Goal: Information Seeking & Learning: Learn about a topic

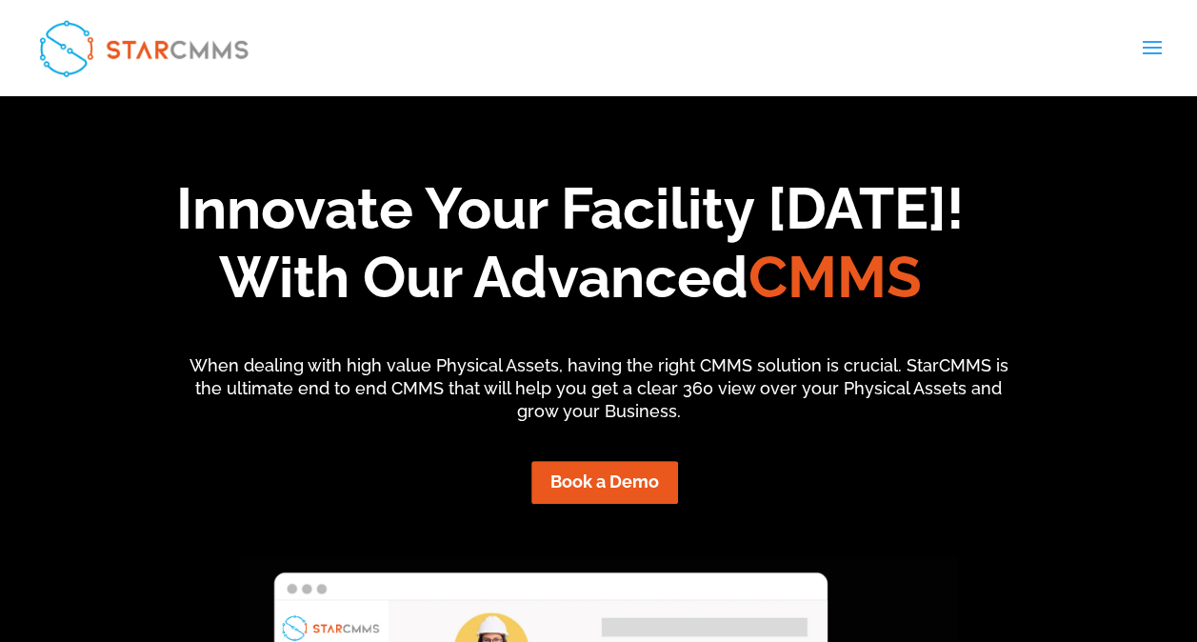
click at [1149, 50] on span at bounding box center [1152, 59] width 30 height 53
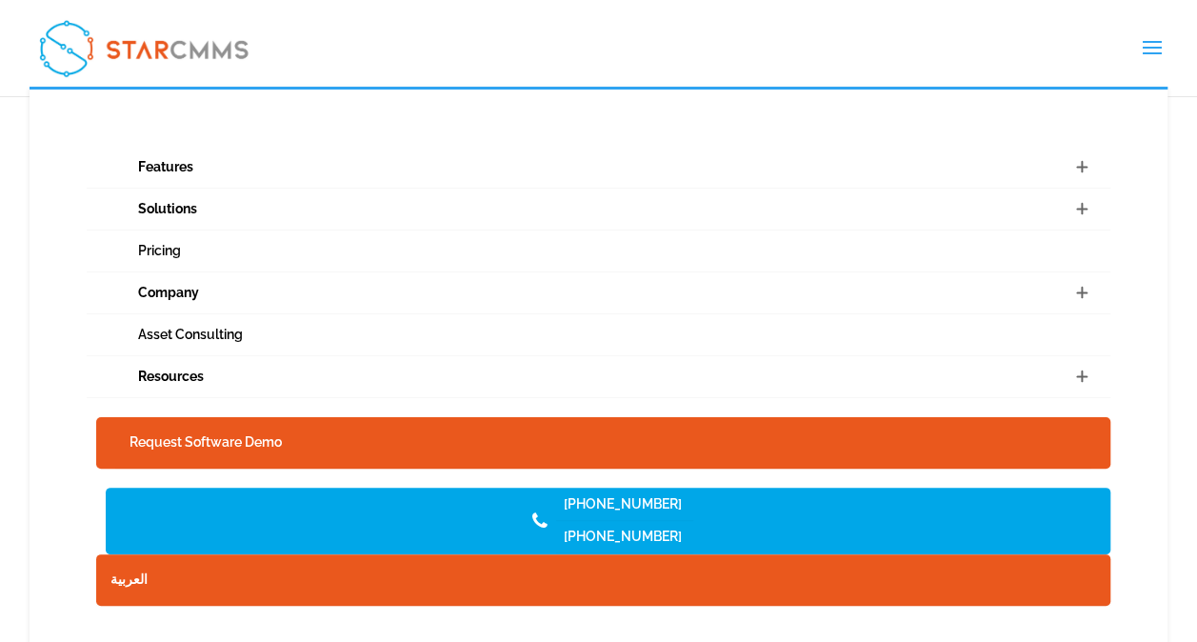
scroll to position [4385, 0]
click at [122, 574] on link "العربية" at bounding box center [603, 579] width 1014 height 51
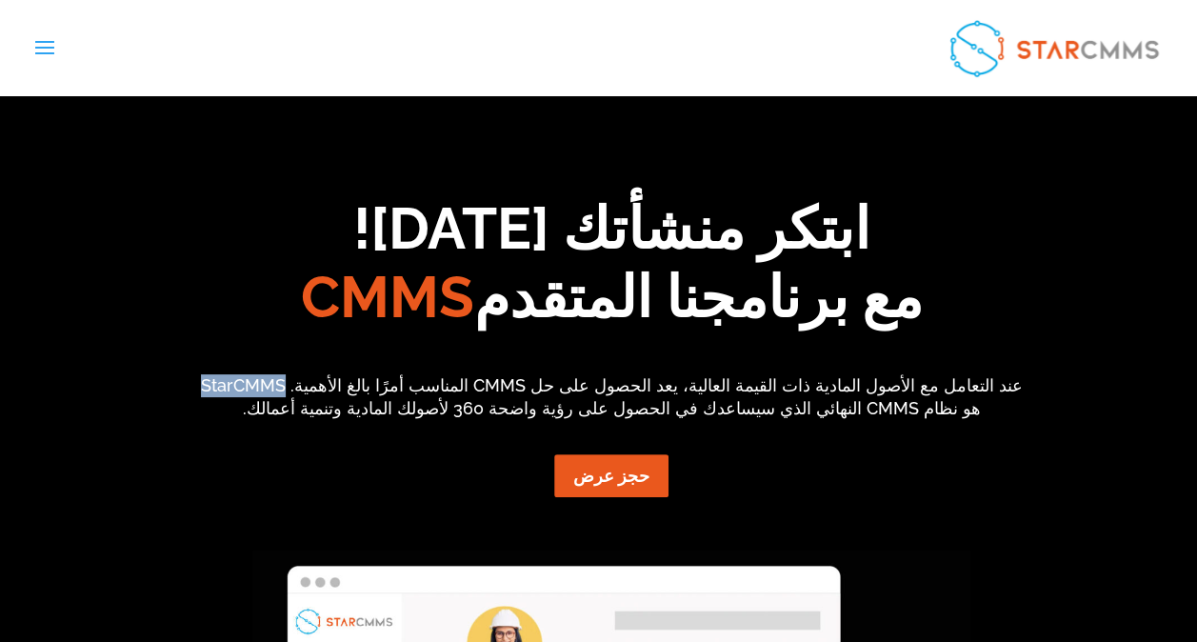
drag, startPoint x: 349, startPoint y: 386, endPoint x: 428, endPoint y: 384, distance: 79.1
click at [428, 384] on p "عند التعامل مع الأصول المادية ذات القيمة العالية، يعد الحصول على حل CMMS المناس…" at bounding box center [611, 397] width 838 height 46
copy p "StarCMMS"
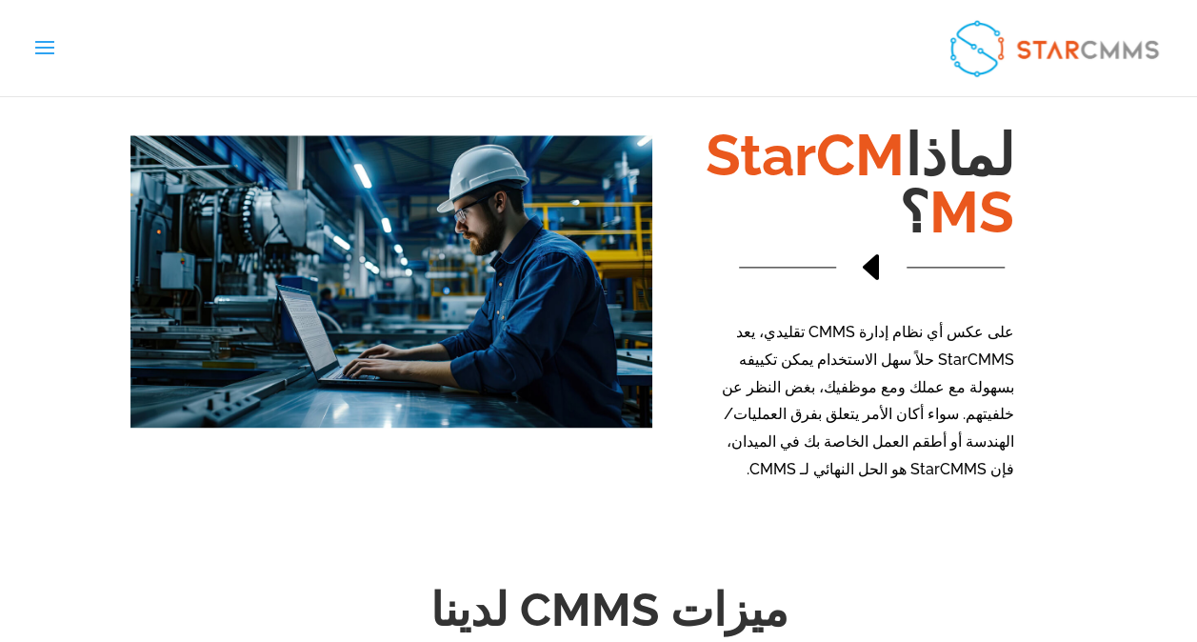
scroll to position [1524, 0]
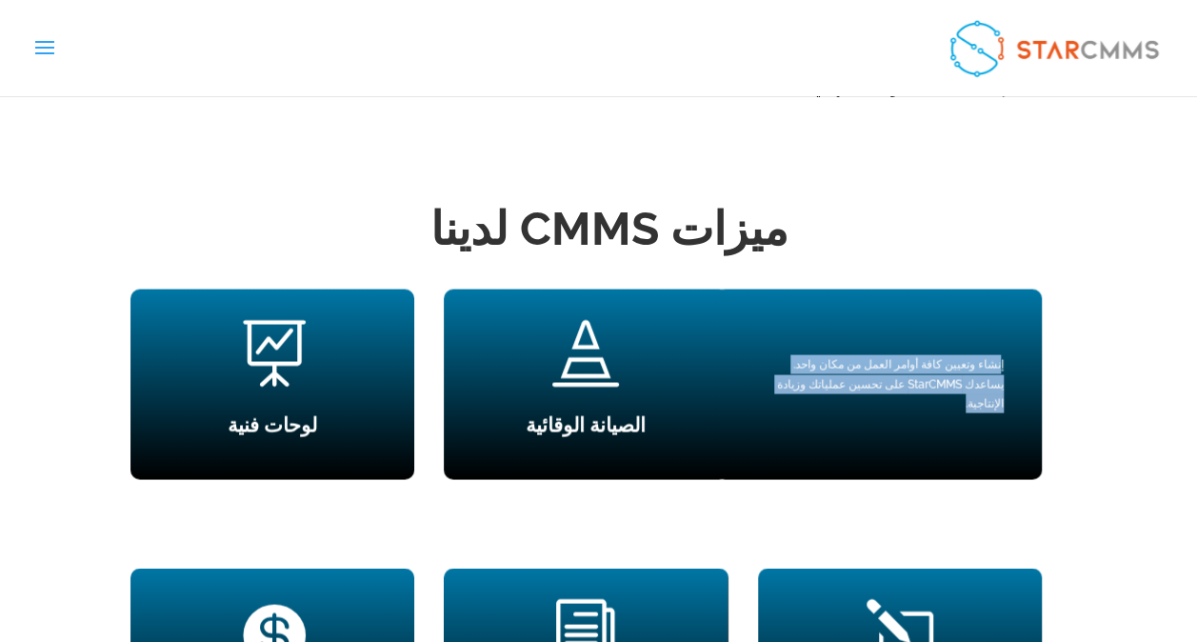
drag, startPoint x: 1002, startPoint y: 346, endPoint x: 810, endPoint y: 365, distance: 192.4
click at [810, 365] on p "إنشاء وتعيين كافة أوامر العمل من مكان واحد. يساعدك StarCMMS على تحسين عملياتك و…" at bounding box center [878, 383] width 250 height 58
drag, startPoint x: 1003, startPoint y: 346, endPoint x: 795, endPoint y: 362, distance: 208.2
click at [795, 362] on p "إنشاء وتعيين كافة أوامر العمل من مكان واحد. يساعدك StarCMMS على تحسين عملياتك و…" at bounding box center [878, 383] width 250 height 58
copy p "إنشاء وتعيين كافة أوامر العمل من مكان واحد. يساعدك StarCMMS على تحسين عملياتك و…"
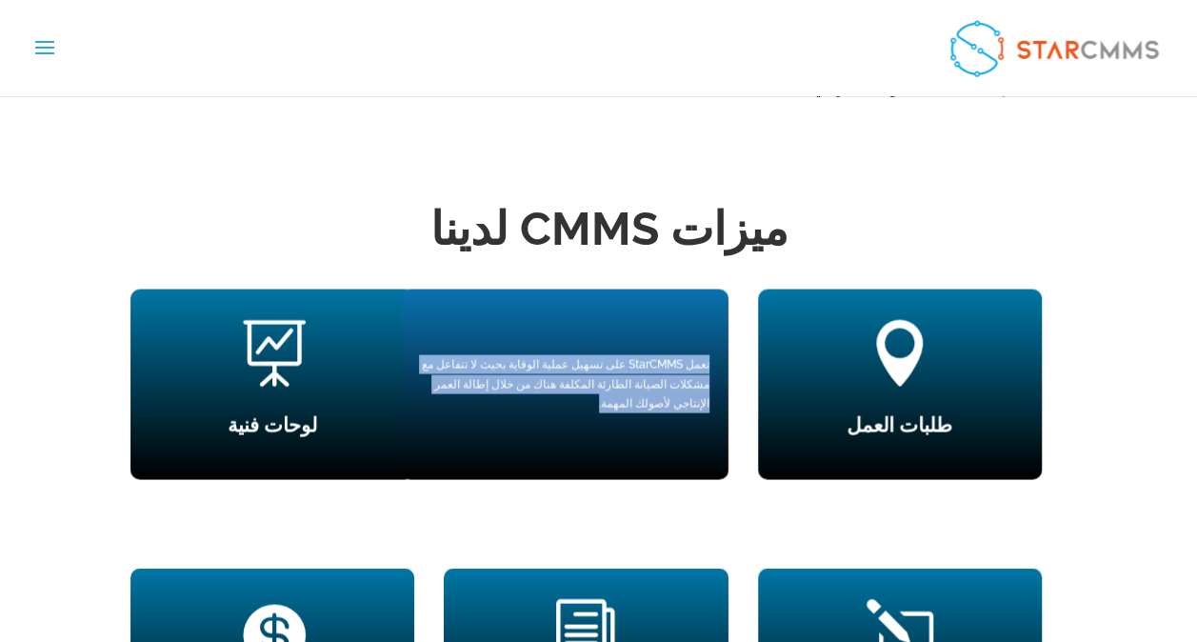
drag, startPoint x: 709, startPoint y: 345, endPoint x: 429, endPoint y: 368, distance: 281.9
click at [429, 368] on div "تعمل StarCMMS على تسهيل عملية الوقاية بحيث لا تتفاعل مع مشكلات الصيانة الطارئة …" at bounding box center [564, 384] width 327 height 190
copy p "تعمل StarCMMS على تسهيل عملية الوقاية بحيث لا تتفاعل مع مشكلات الصيانة الطارئة …"
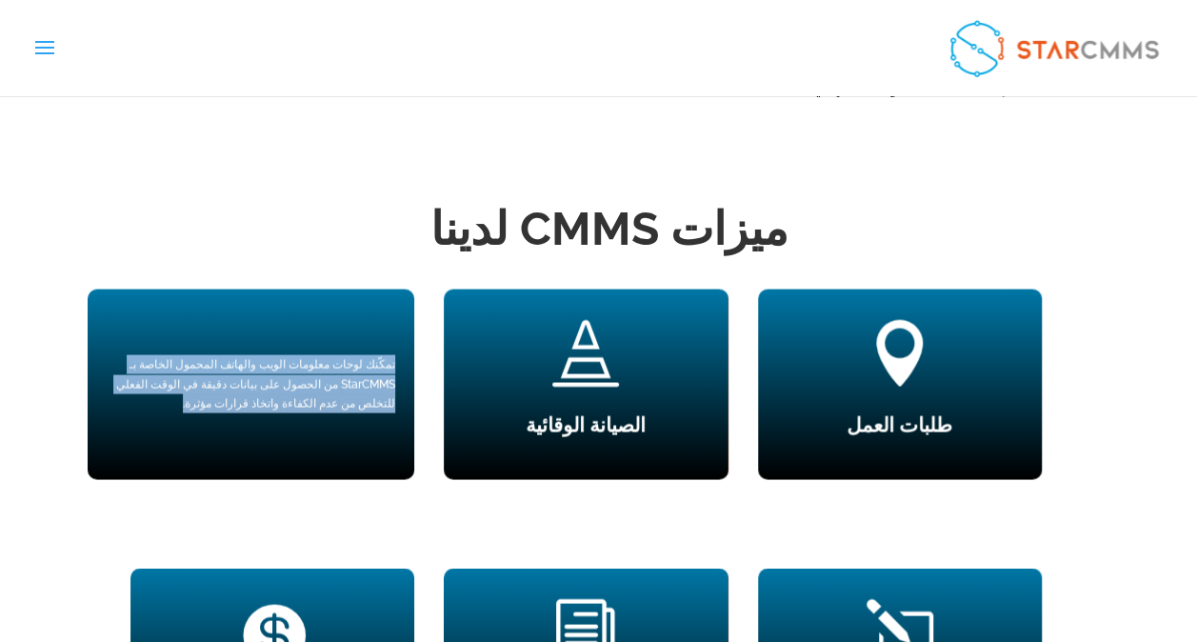
drag, startPoint x: 399, startPoint y: 328, endPoint x: 310, endPoint y: 373, distance: 99.7
click at [310, 373] on div "تمكّنك لوحات معلومات الويب والهاتف المحمول الخاصة بـ StarCMMS من الحصول على بيا…" at bounding box center [251, 384] width 327 height 190
copy p "تمكّنك لوحات معلومات الويب والهاتف المحمول الخاصة بـ StarCMMS من الحصول على بيا…"
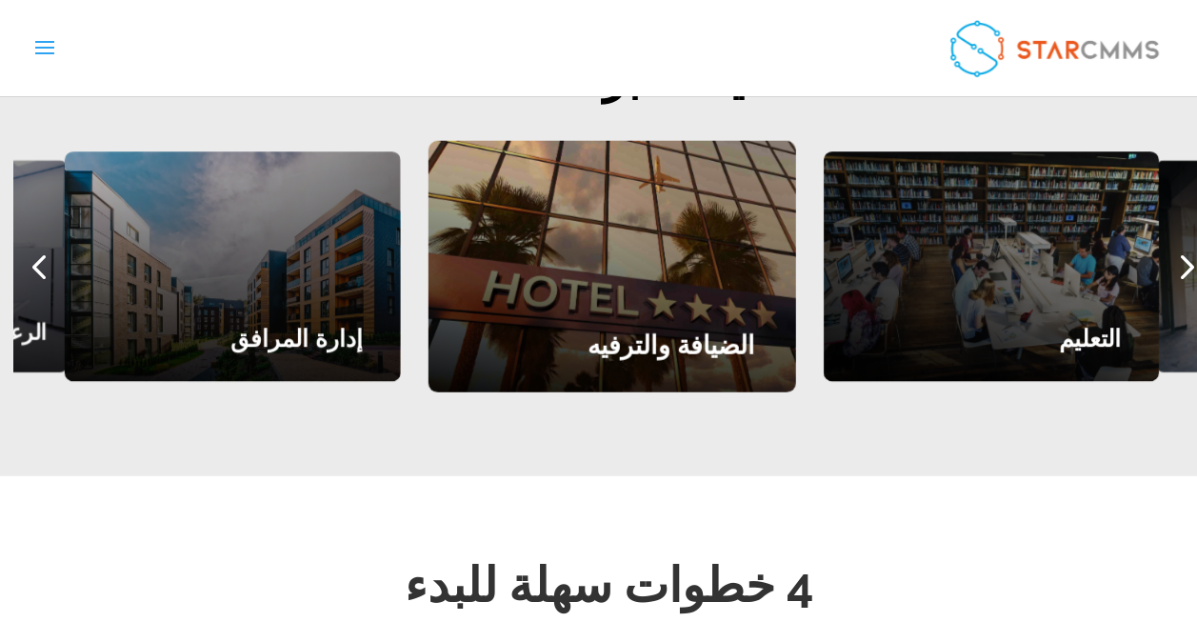
scroll to position [2286, 0]
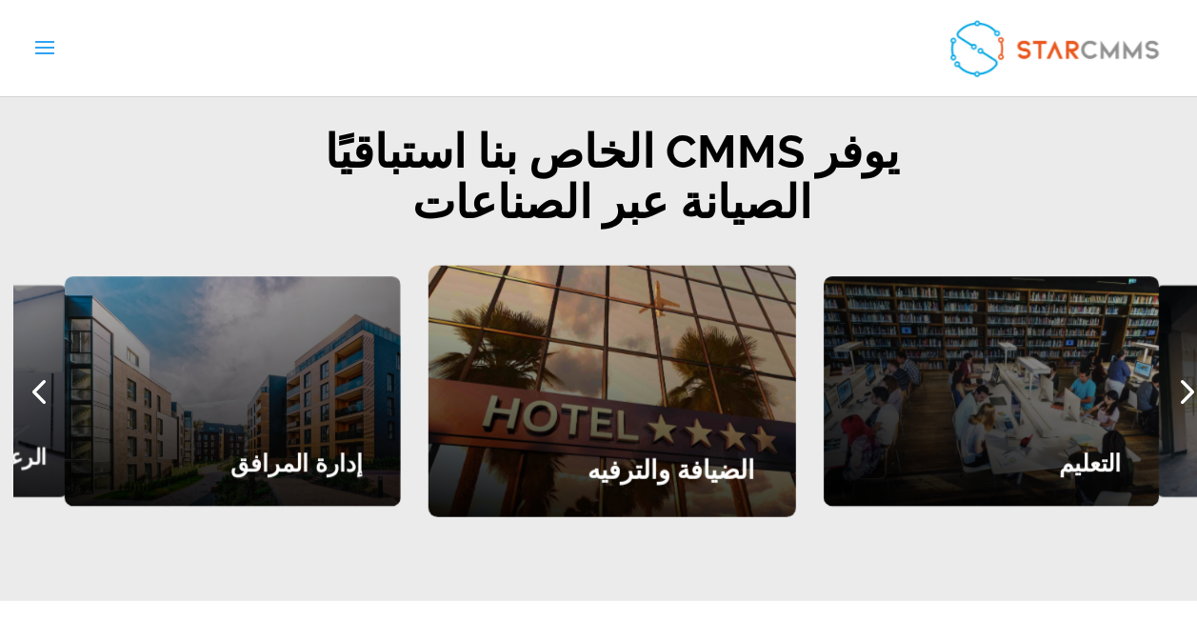
click at [43, 366] on div "Previous slide" at bounding box center [38, 391] width 50 height 50
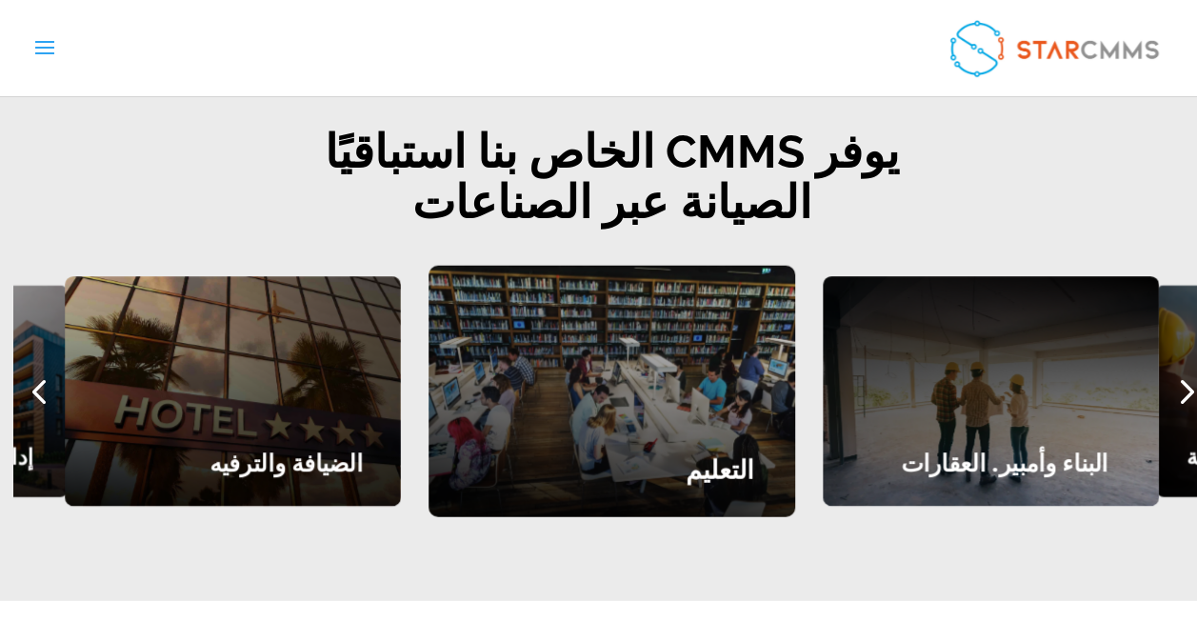
click at [43, 366] on div "Previous slide" at bounding box center [38, 391] width 50 height 50
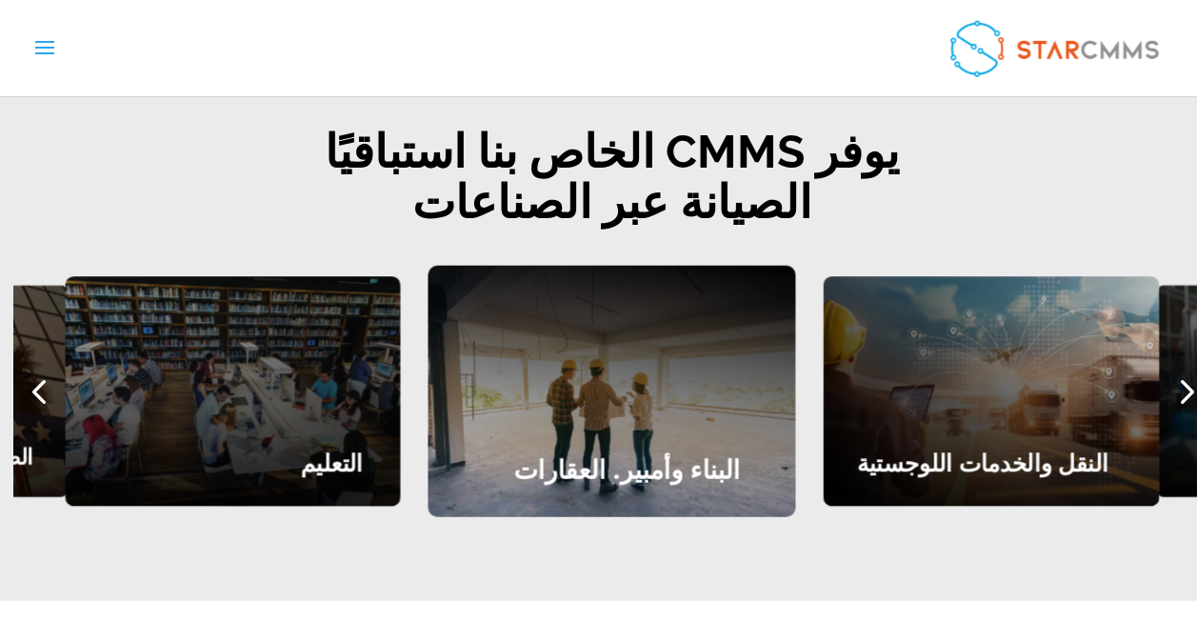
click at [1193, 366] on div "Next slide" at bounding box center [1185, 391] width 50 height 50
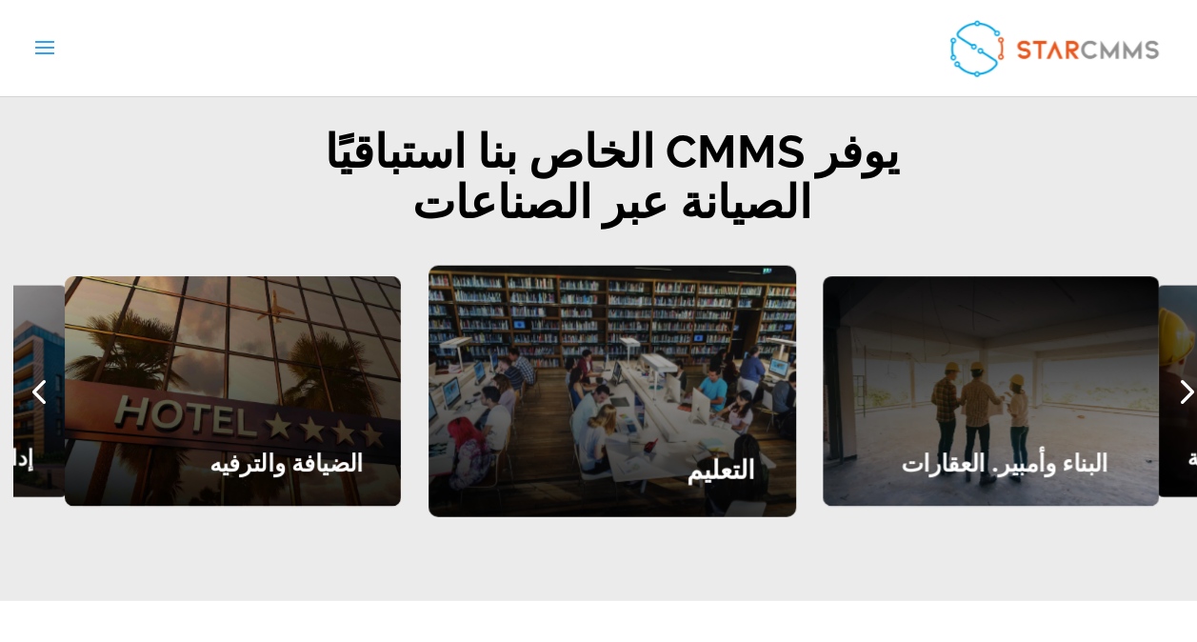
click at [1193, 366] on div "Next slide" at bounding box center [1185, 391] width 50 height 50
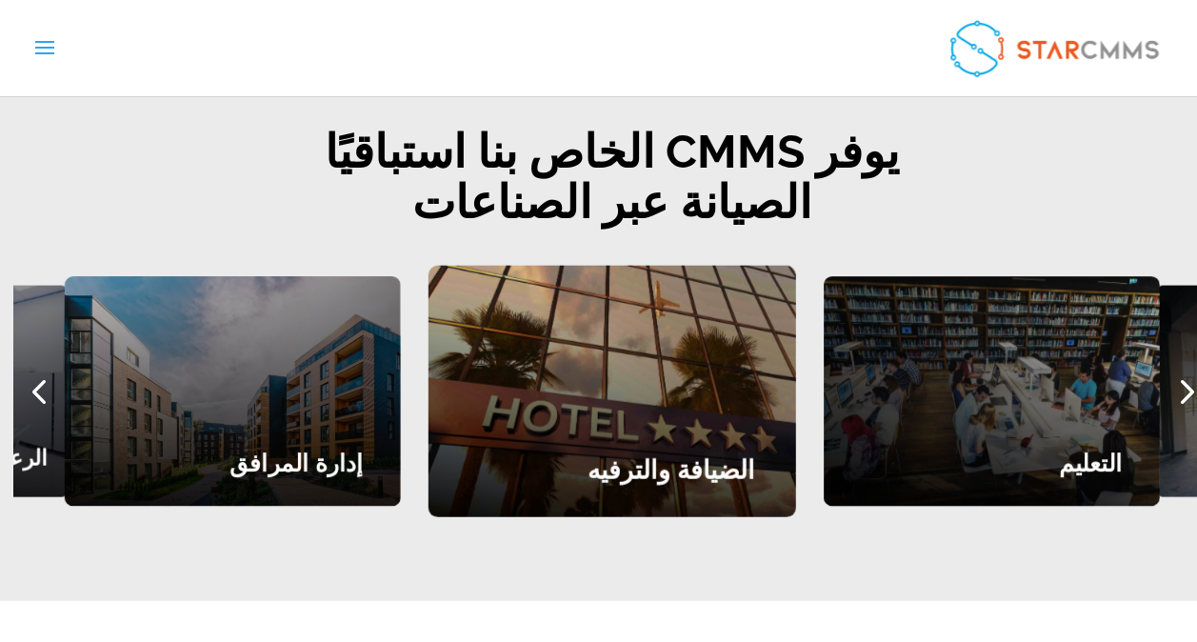
click at [1193, 366] on div "Next slide" at bounding box center [1185, 391] width 50 height 50
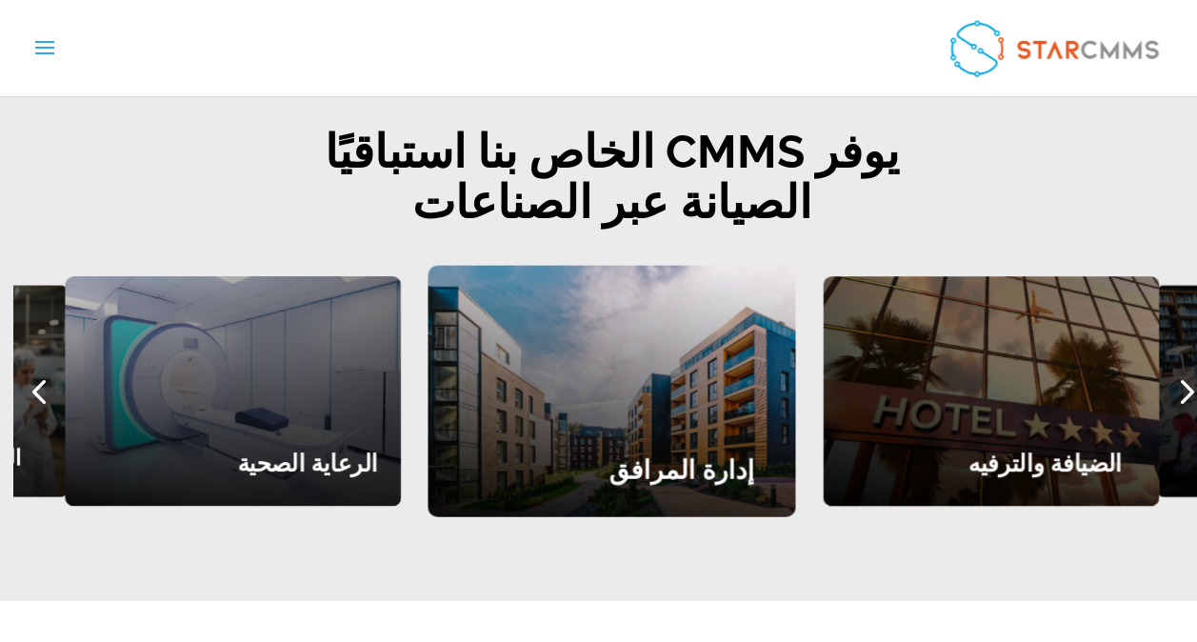
click at [1193, 366] on div "Next slide" at bounding box center [1185, 391] width 50 height 50
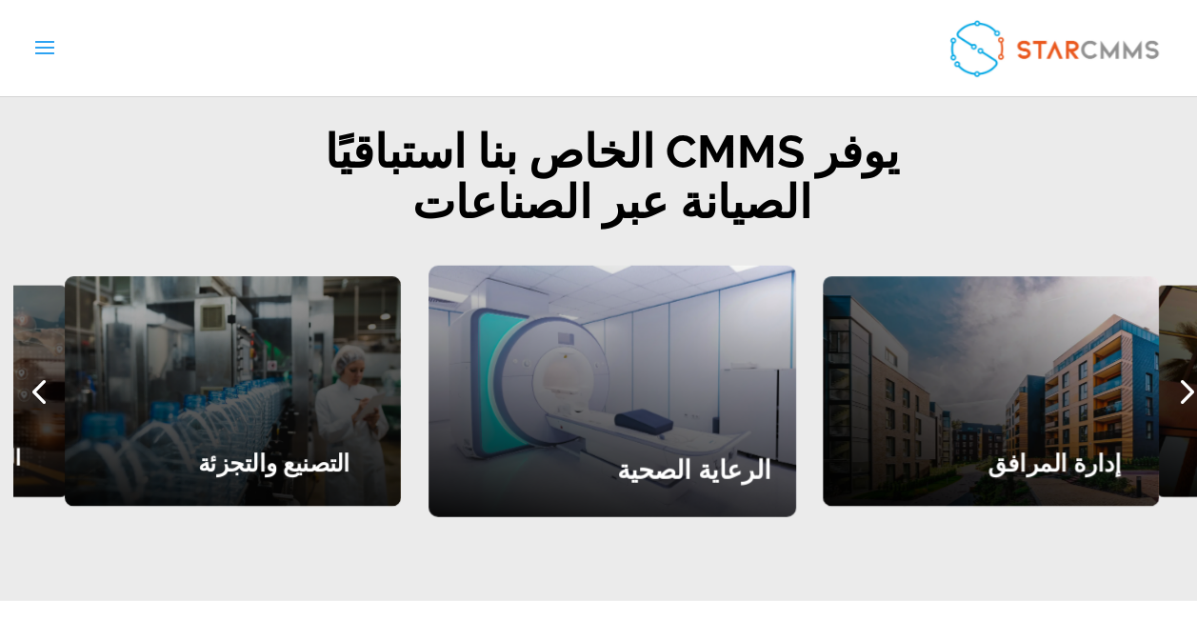
click at [1193, 366] on div "Next slide" at bounding box center [1185, 391] width 50 height 50
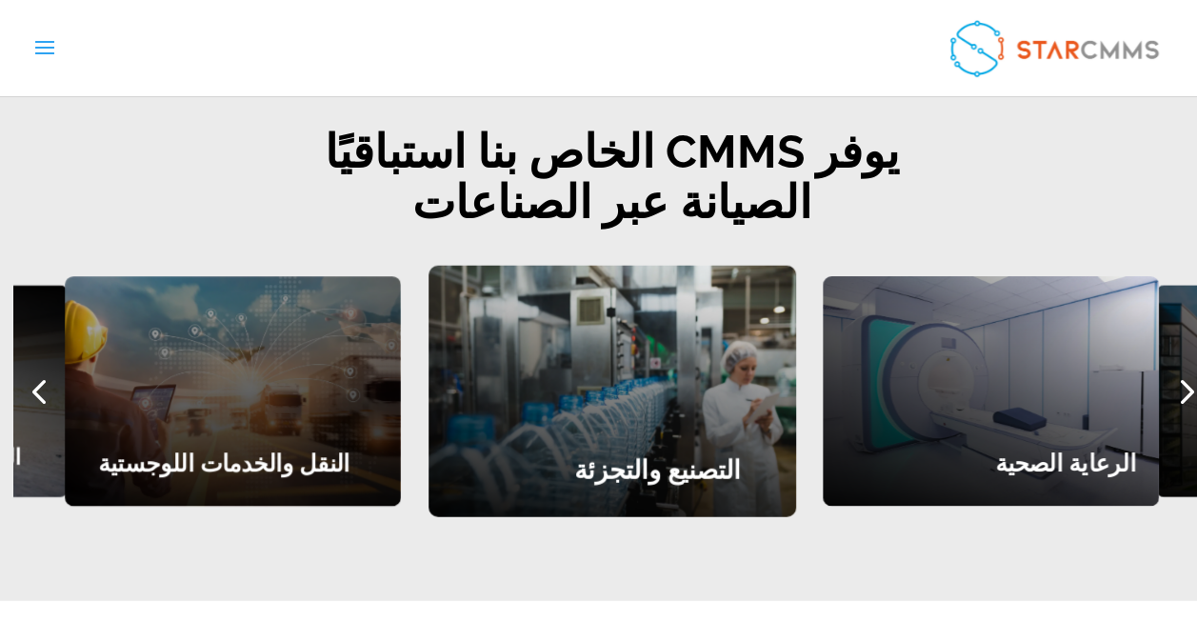
click at [1193, 366] on div "Next slide" at bounding box center [1185, 391] width 50 height 50
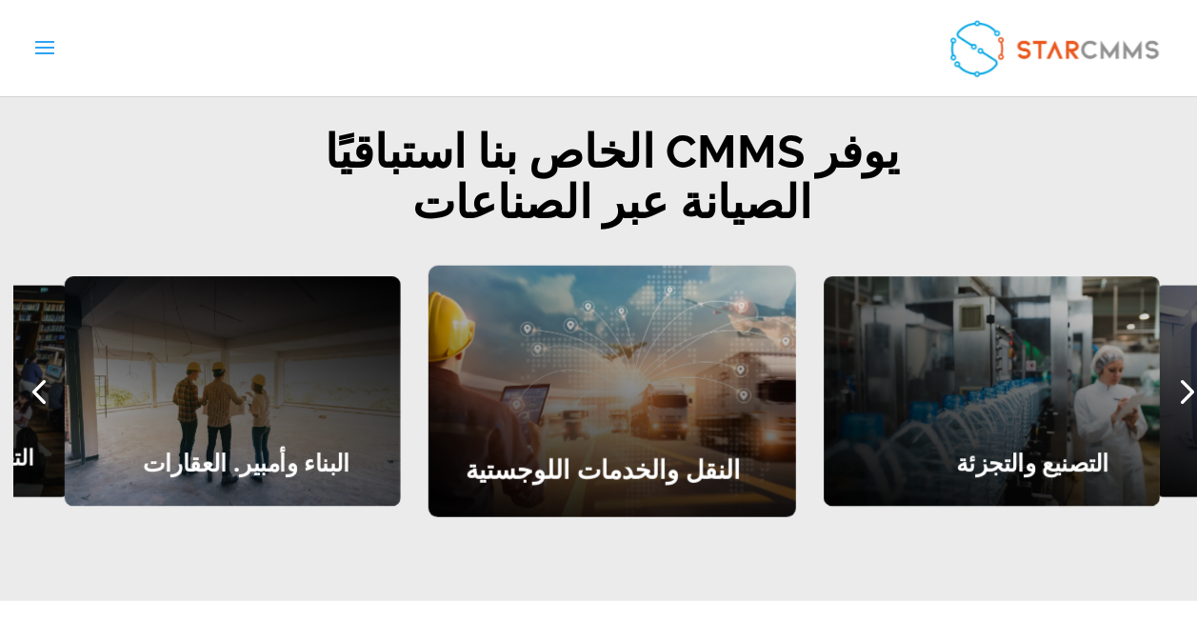
click at [1193, 366] on div "Next slide" at bounding box center [1185, 391] width 50 height 50
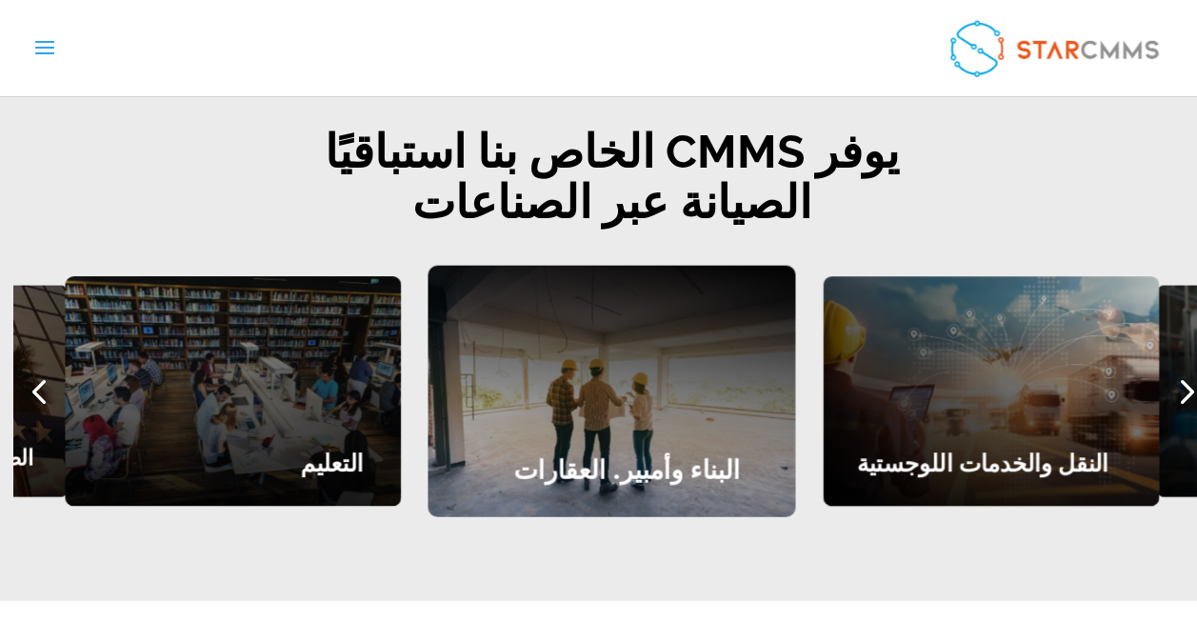
click at [1193, 366] on div "Next slide" at bounding box center [1185, 391] width 50 height 50
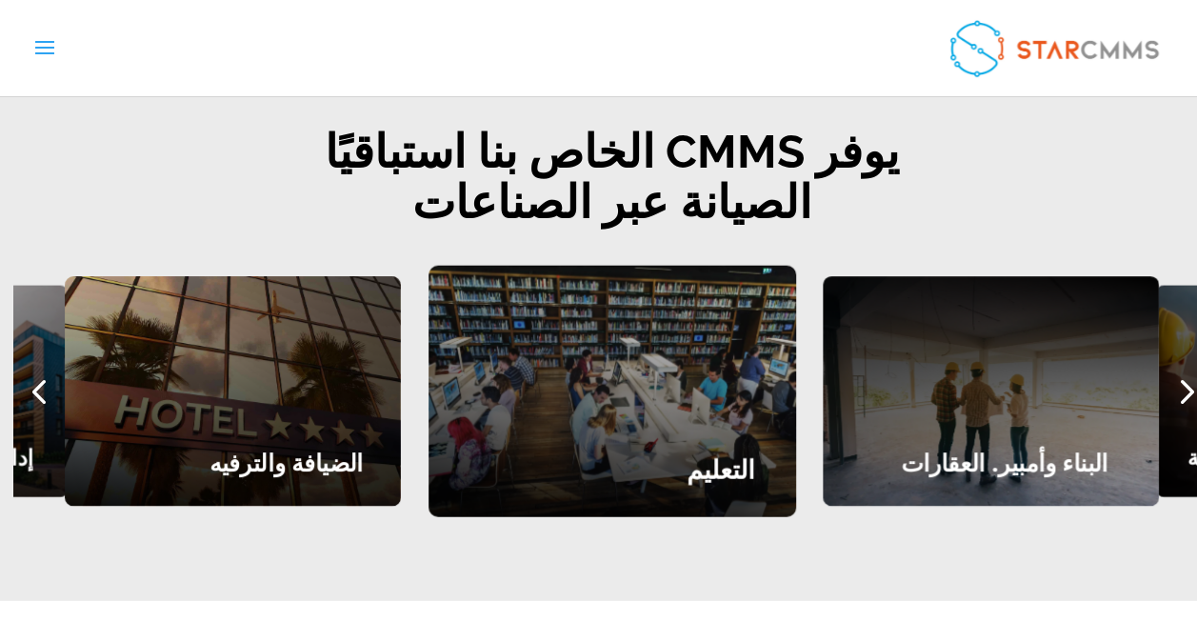
click at [1193, 366] on div "Next slide" at bounding box center [1185, 391] width 50 height 50
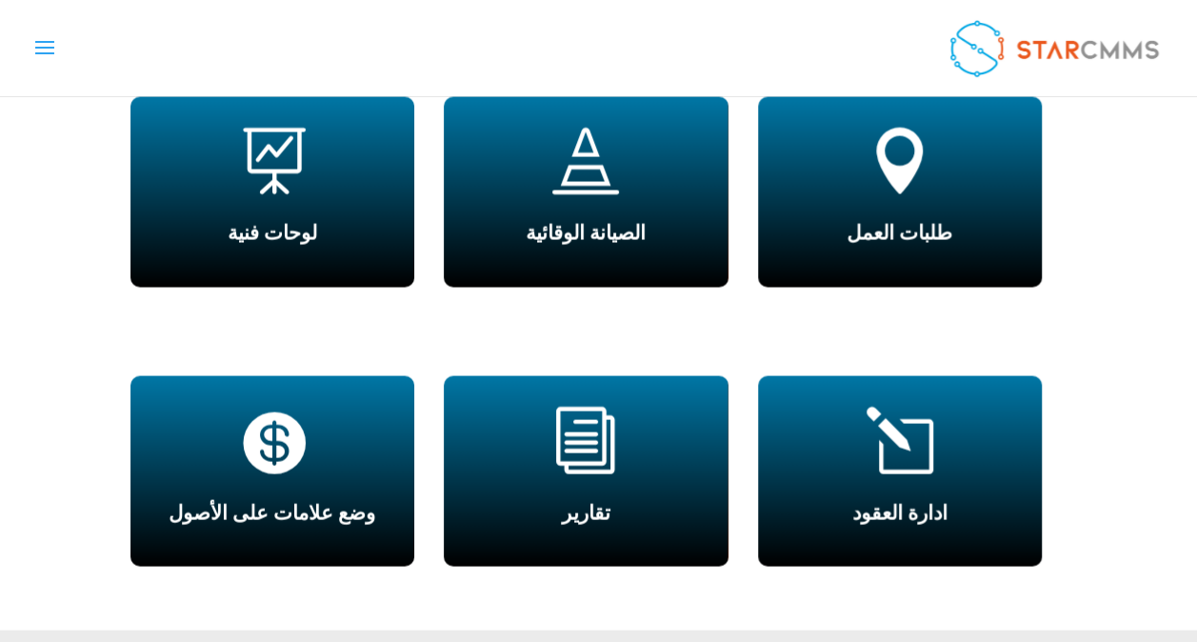
scroll to position [1714, 0]
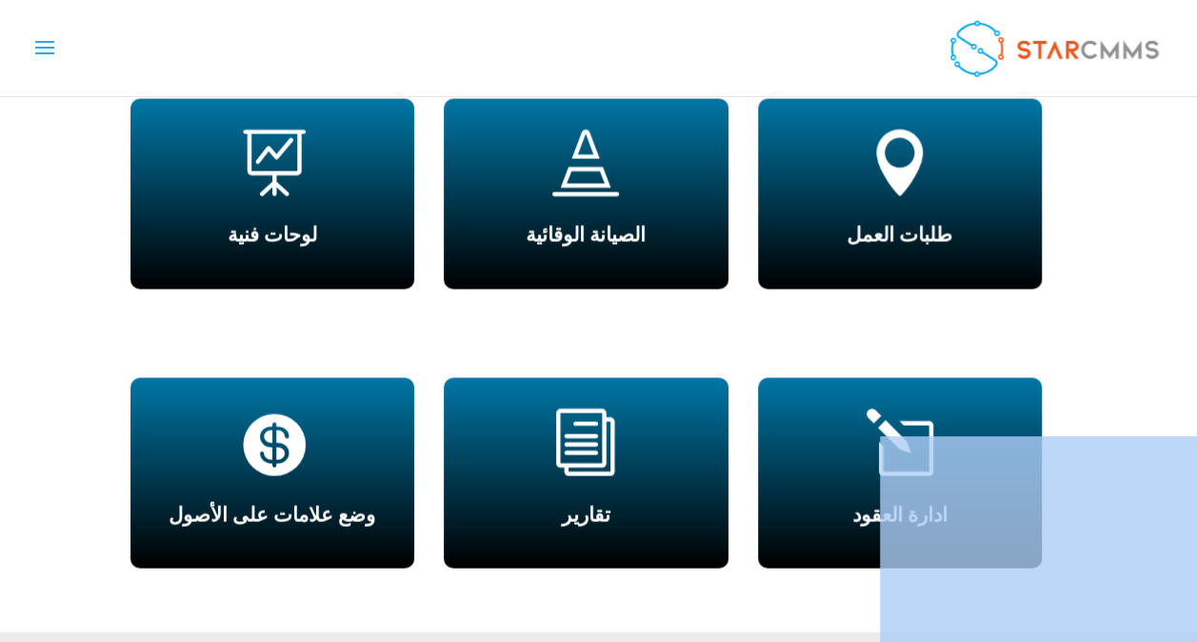
drag, startPoint x: 1030, startPoint y: 420, endPoint x: 1017, endPoint y: 436, distance: 21.0
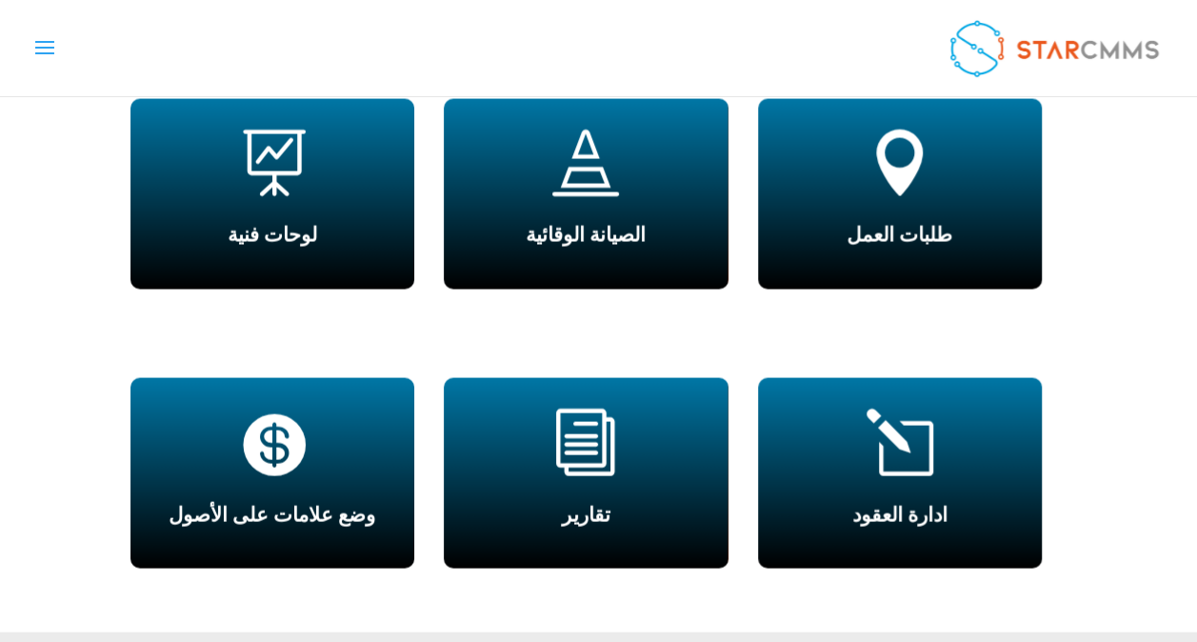
click at [1120, 373] on div "ميزات CMMS لدينا  لوحات فنية تمكّنك لوحات معلومات الويب والهاتف المحمول الخاصة…" at bounding box center [598, 589] width 1197 height 1175
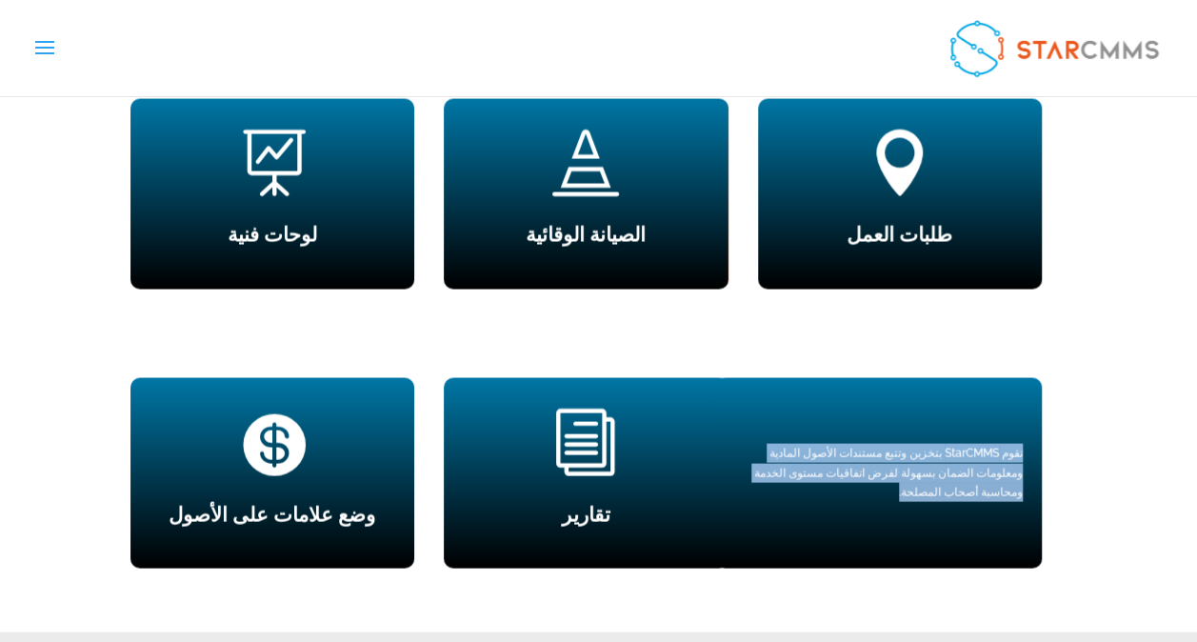
drag, startPoint x: 777, startPoint y: 457, endPoint x: 1027, endPoint y: 429, distance: 251.1
click at [1027, 429] on div "تقوم StarCMMS بتخزين وتتبع مستندات الأصول المادية ومعلومات الضمان بسهولة لفرض ا…" at bounding box center [878, 472] width 327 height 190
copy p "تقوم StarCMMS بتخزين وتتبع مستندات الأصول المادية ومعلومات الضمان بسهولة لفرض ا…"
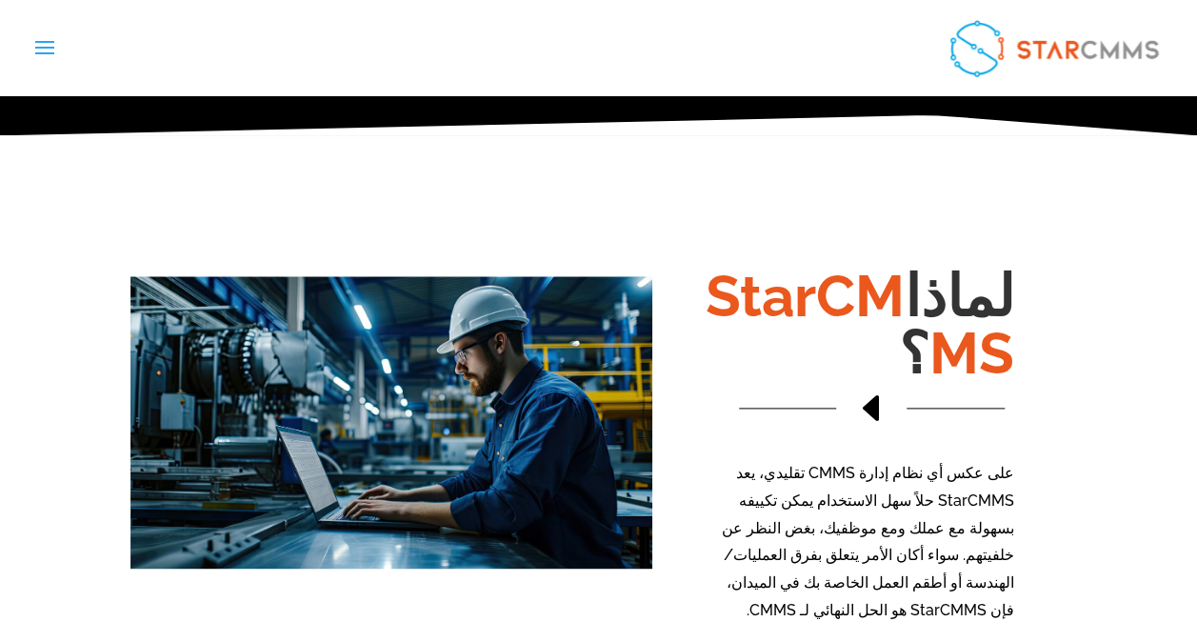
scroll to position [1143, 0]
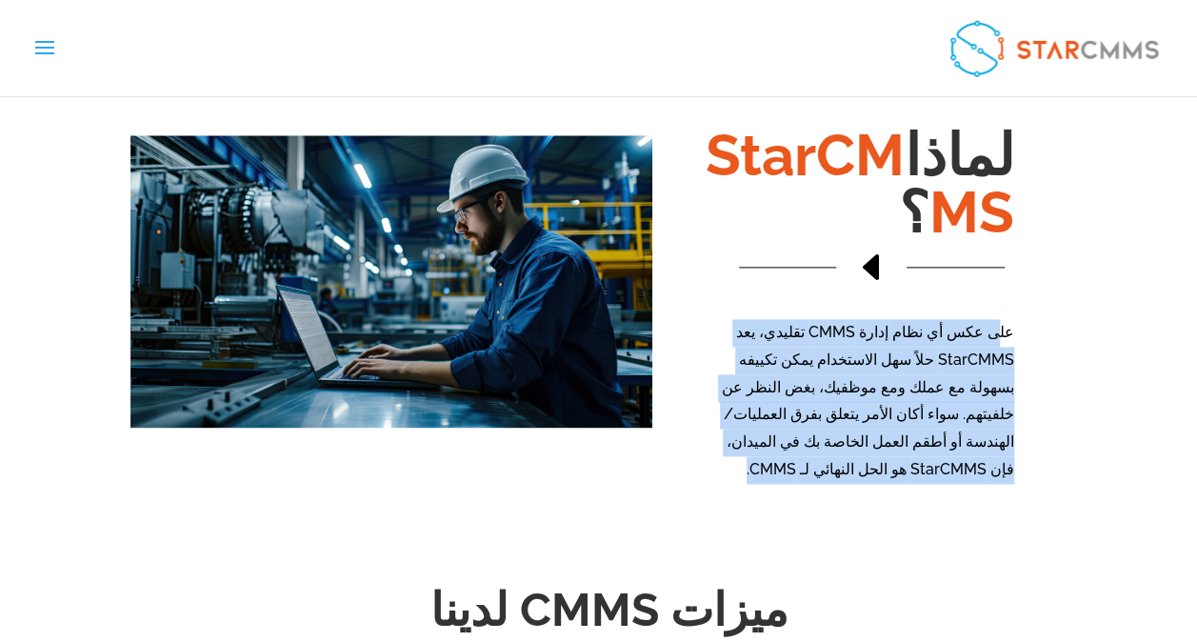
drag, startPoint x: 1004, startPoint y: 326, endPoint x: 712, endPoint y: 441, distance: 313.4
click at [712, 441] on div "لماذا StarCMMS ؟ D على عكس أي نظام إدارة CMMS تقليدي، يعد StarCMMS حلاً سهل الا…" at bounding box center [598, 284] width 1197 height 485
copy p "ى عكس أي نظام إدارة CMMS تقليدي، يعد StarCMMS حلاً سهل الاستخدام يمكن تكييفه بس…"
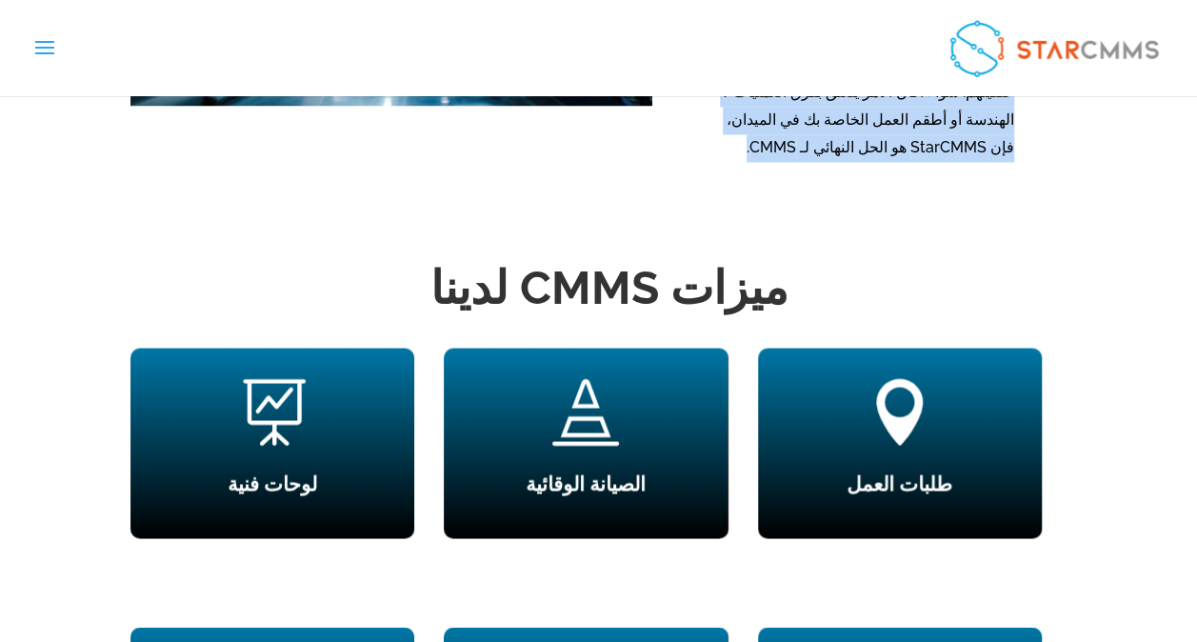
scroll to position [1428, 0]
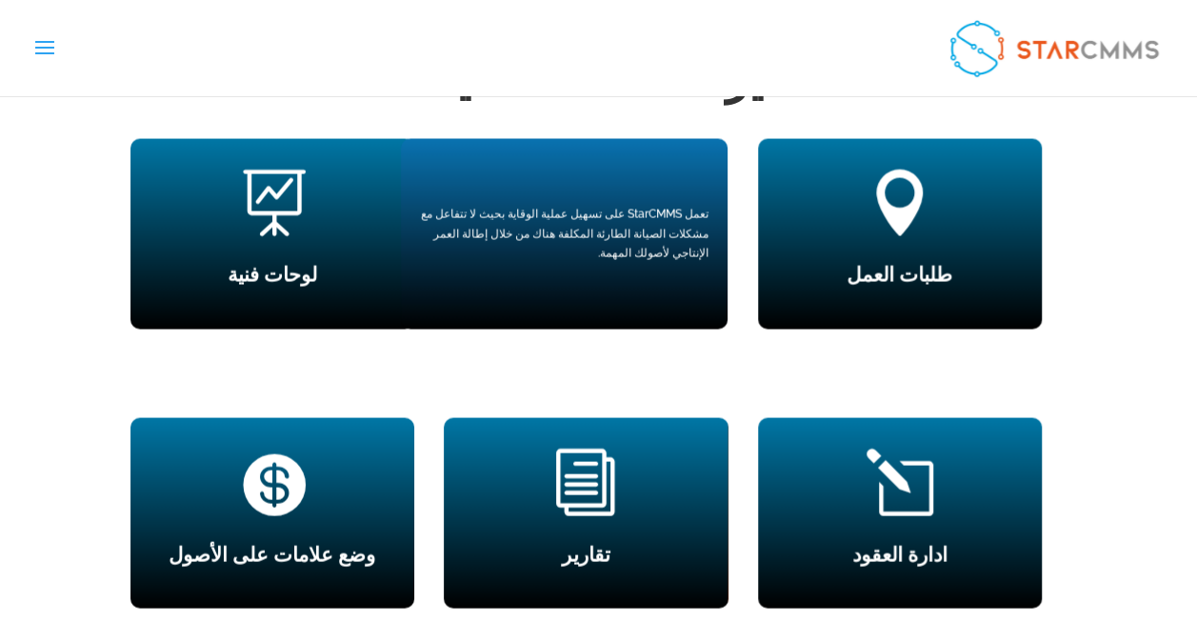
scroll to position [1714, 0]
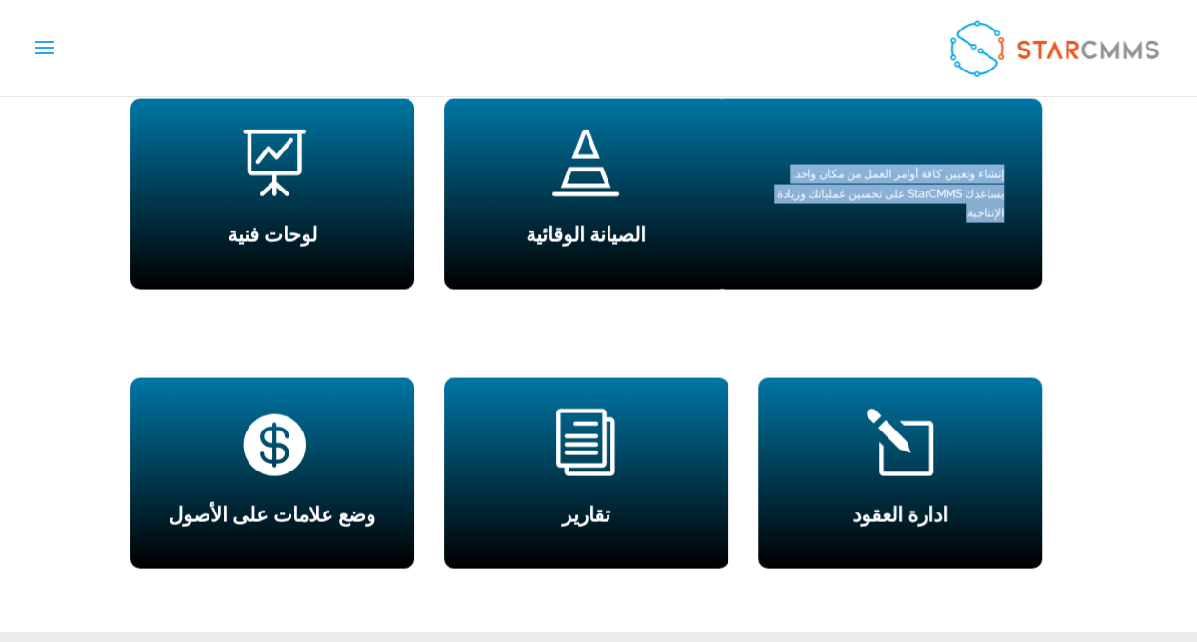
drag, startPoint x: 1004, startPoint y: 151, endPoint x: 807, endPoint y: 173, distance: 198.3
click at [807, 173] on div "إنشاء وتعيين كافة أوامر العمل من مكان واحد. يساعدك StarCMMS على تحسين عملياتك و…" at bounding box center [878, 193] width 327 height 190
copy p "إنشاء وتعيين كافة أوامر العمل من مكان واحد. يساعدك StarCMMS على تحسين عملياتك و…"
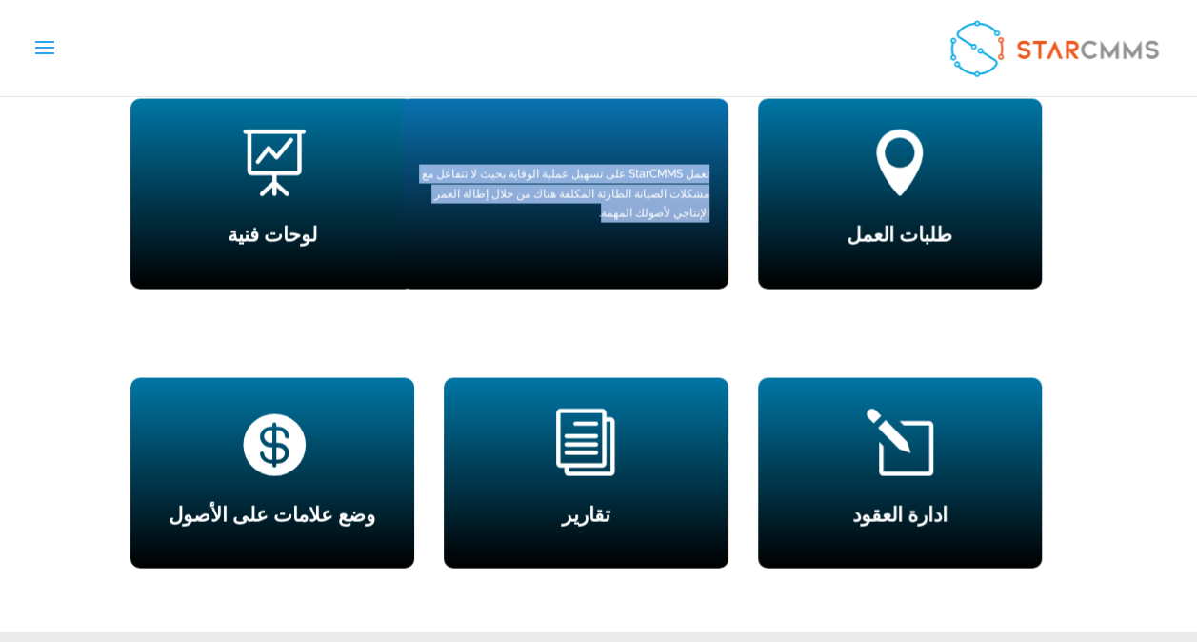
drag, startPoint x: 435, startPoint y: 177, endPoint x: 717, endPoint y: 149, distance: 283.3
click at [717, 149] on div "تعمل StarCMMS على تسهيل عملية الوقاية بحيث لا تتفاعل مع مشكلات الصيانة الطارئة …" at bounding box center [564, 193] width 327 height 190
copy p "تعمل StarCMMS على تسهيل عملية الوقاية بحيث لا تتفاعل مع مشكلات الصيانة الطارئة …"
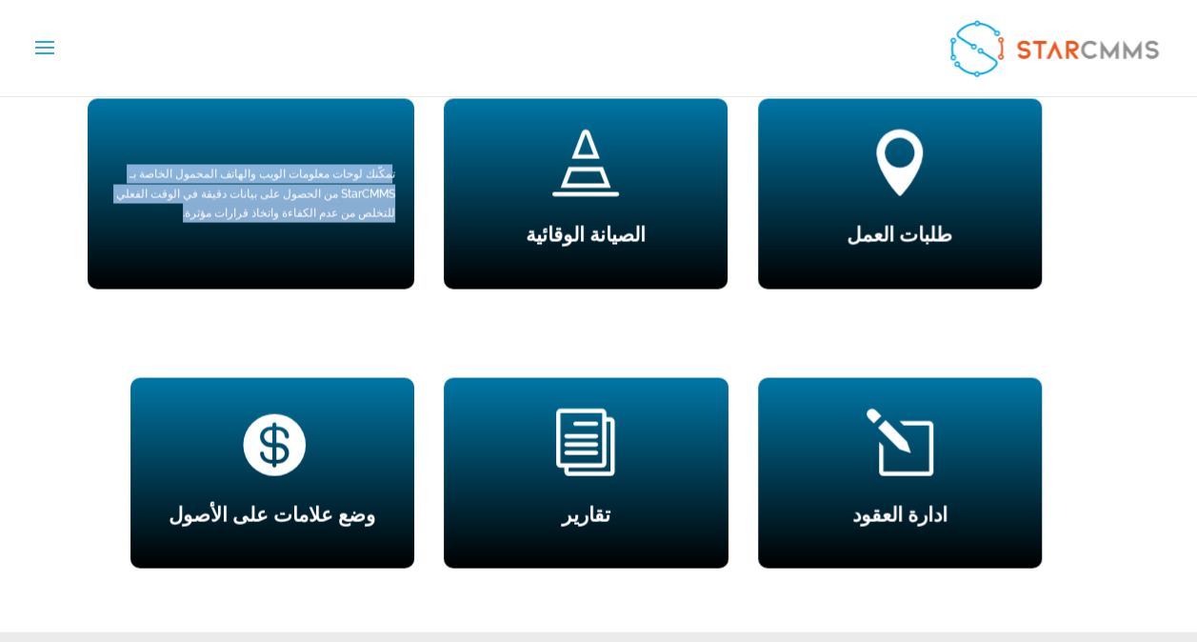
drag, startPoint x: 390, startPoint y: 145, endPoint x: 314, endPoint y: 179, distance: 83.5
click at [314, 179] on p "تمكّنك لوحات معلومات الويب والهاتف المحمول الخاصة بـ StarCMMS من الحصول على بيا…" at bounding box center [251, 193] width 289 height 58
copy p "مكّنك لوحات معلومات الويب والهاتف المحمول الخاصة بـ StarCMMS من الحصول على بيان…"
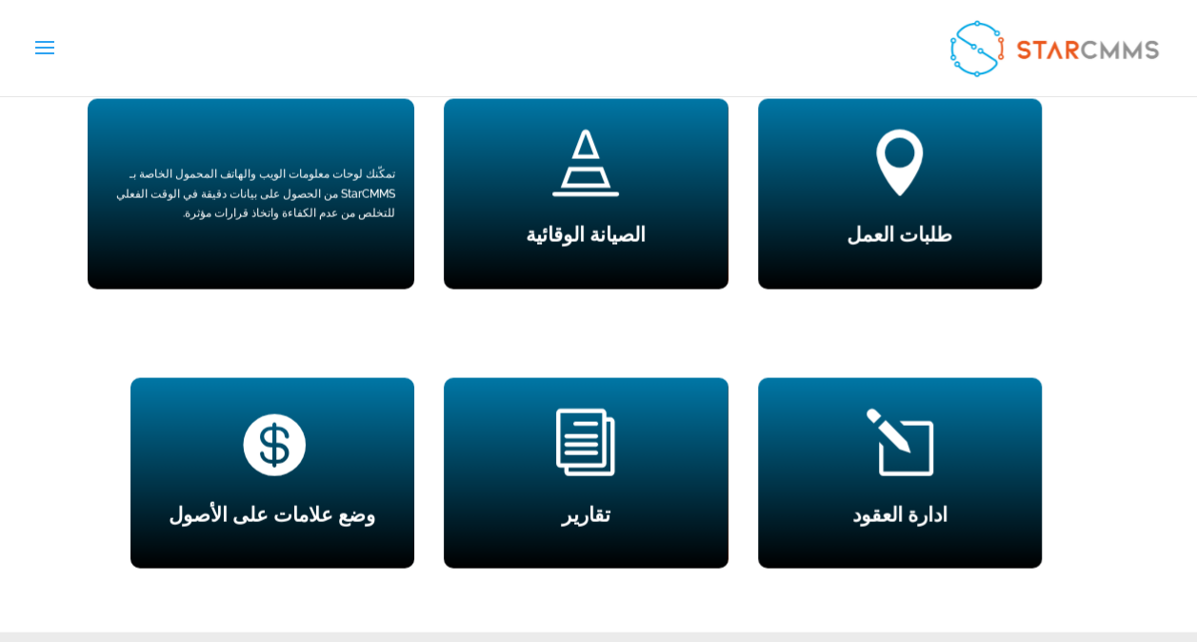
click at [397, 138] on div "تمكّنك لوحات معلومات الويب والهاتف المحمول الخاصة بـ StarCMMS من الحصول على بيا…" at bounding box center [251, 193] width 327 height 190
click at [394, 164] on p "تمكّنك لوحات معلومات الويب والهاتف المحمول الخاصة بـ StarCMMS من الحصول على بيا…" at bounding box center [251, 193] width 289 height 58
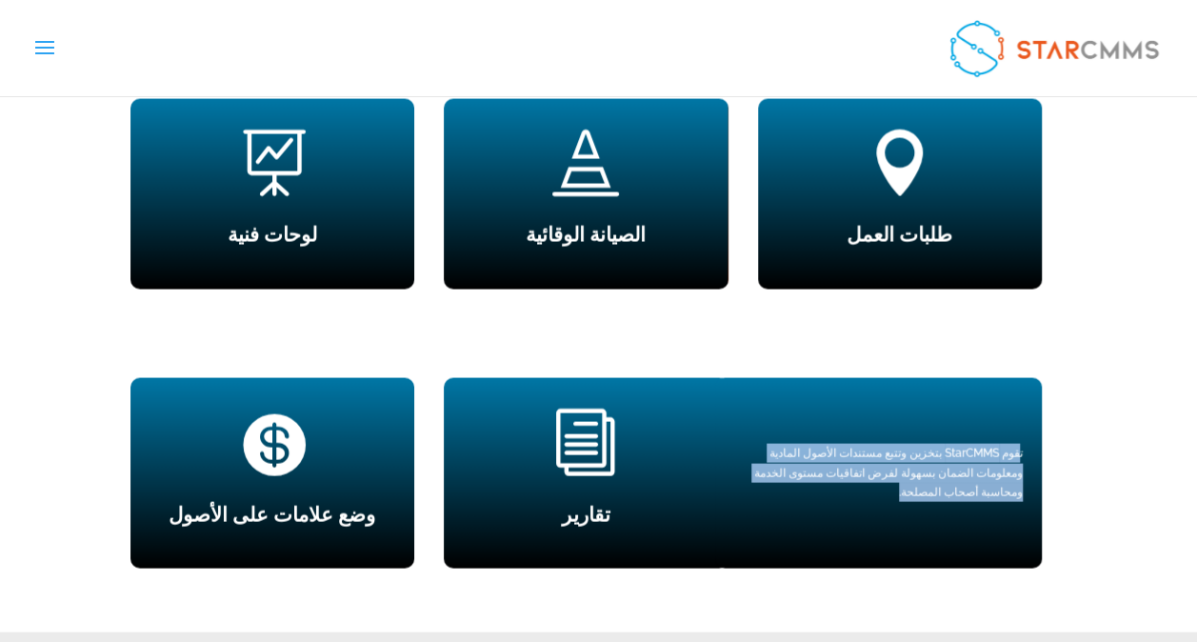
drag, startPoint x: 1021, startPoint y: 432, endPoint x: 775, endPoint y: 460, distance: 247.2
click at [775, 460] on p "تقوم StarCMMS بتخزين وتتبع مستندات الأصول المادية ومعلومات الضمان بسهولة لفرض ا…" at bounding box center [878, 472] width 289 height 58
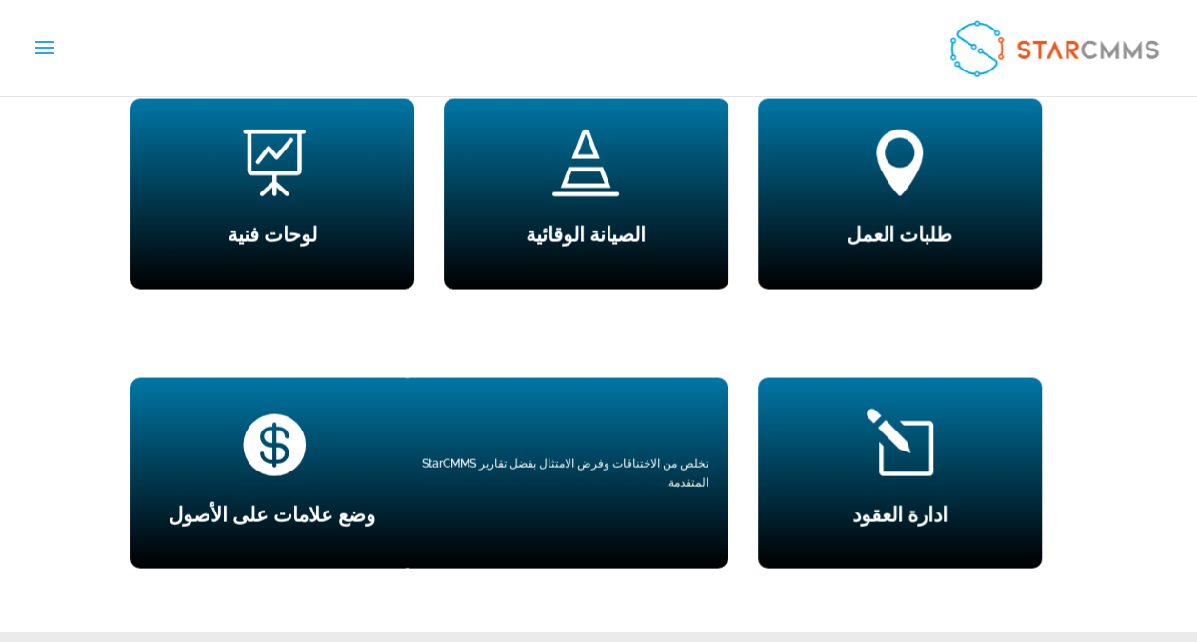
click at [652, 453] on p "تخلص من الاختناقات وفرض الامتثال بفضل تقارير StarCMMS المتقدمة." at bounding box center [564, 472] width 289 height 39
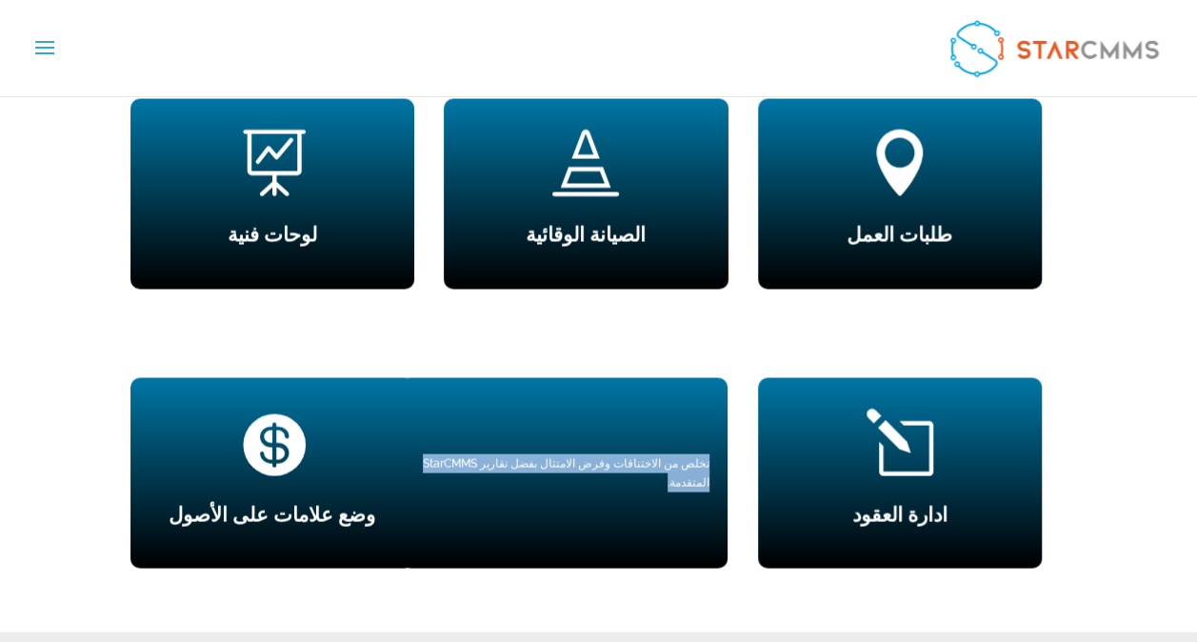
click at [652, 453] on p "تخلص من الاختناقات وفرض الامتثال بفضل تقارير StarCMMS المتقدمة." at bounding box center [564, 472] width 289 height 39
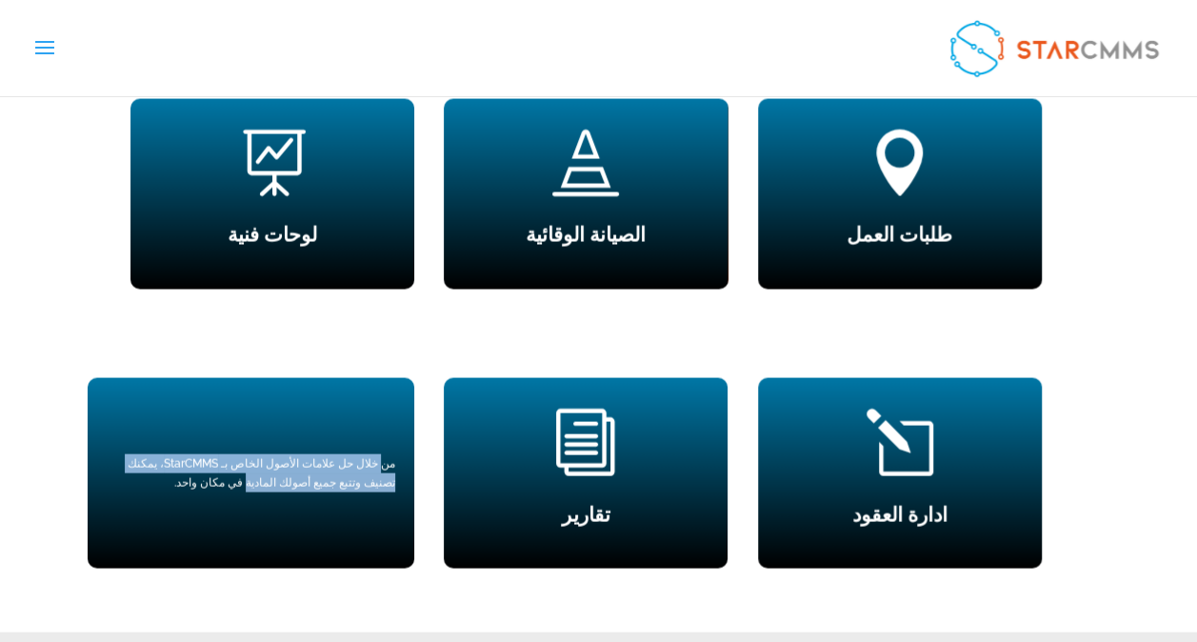
drag, startPoint x: 386, startPoint y: 431, endPoint x: 322, endPoint y: 472, distance: 75.8
click at [322, 472] on div "من خلال حل علامات الأصول الخاص بـ StarCMMS، يمكنك تصنيف وتتبع جميع أصولك المادي…" at bounding box center [251, 472] width 327 height 190
drag, startPoint x: 322, startPoint y: 472, endPoint x: 400, endPoint y: 435, distance: 86.5
click at [400, 435] on div "من خلال حل علامات الأصول الخاص بـ StarCMMS، يمكنك تصنيف وتتبع جميع أصولك المادي…" at bounding box center [251, 472] width 327 height 190
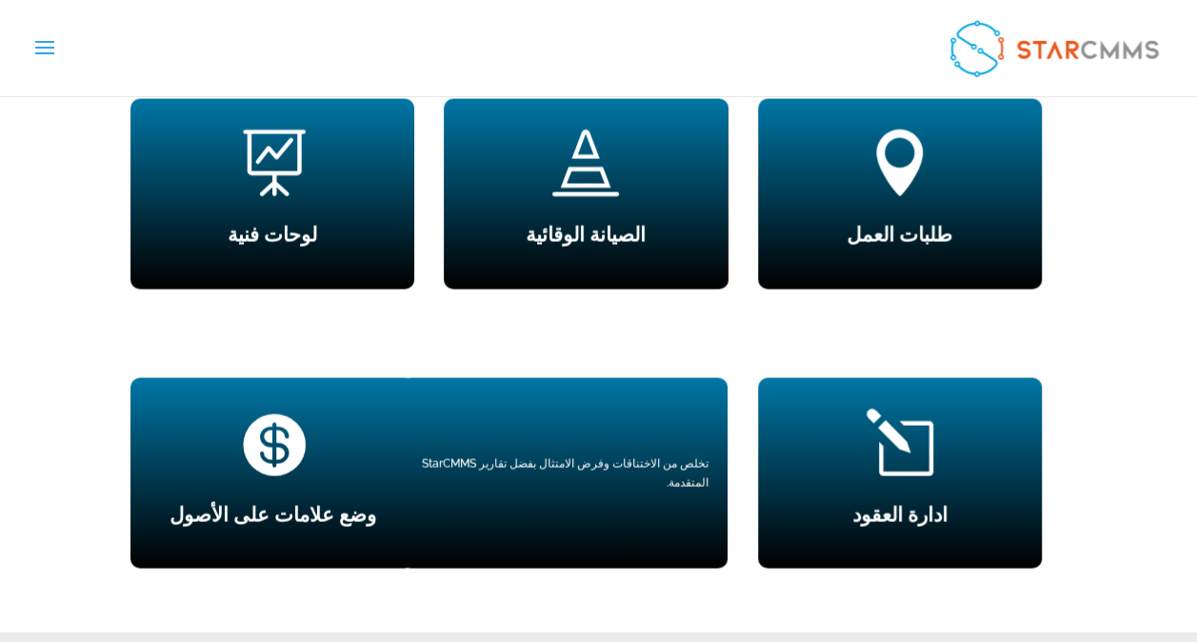
scroll to position [1333, 0]
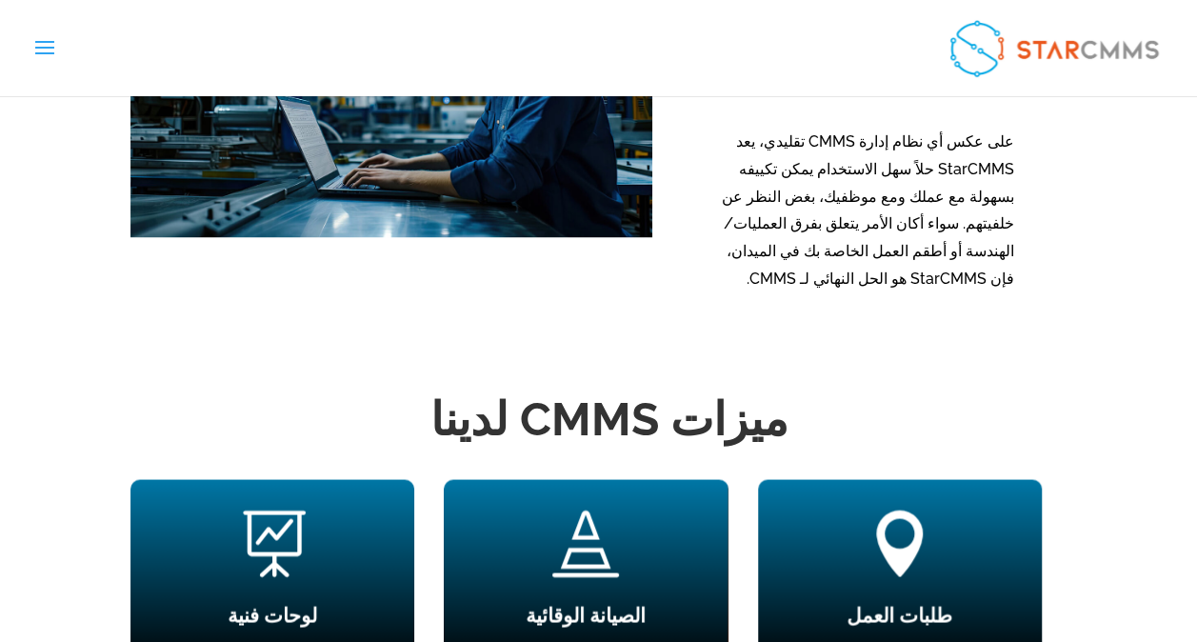
click at [718, 396] on h2 "ميزات CMMS لدينا" at bounding box center [609, 424] width 958 height 73
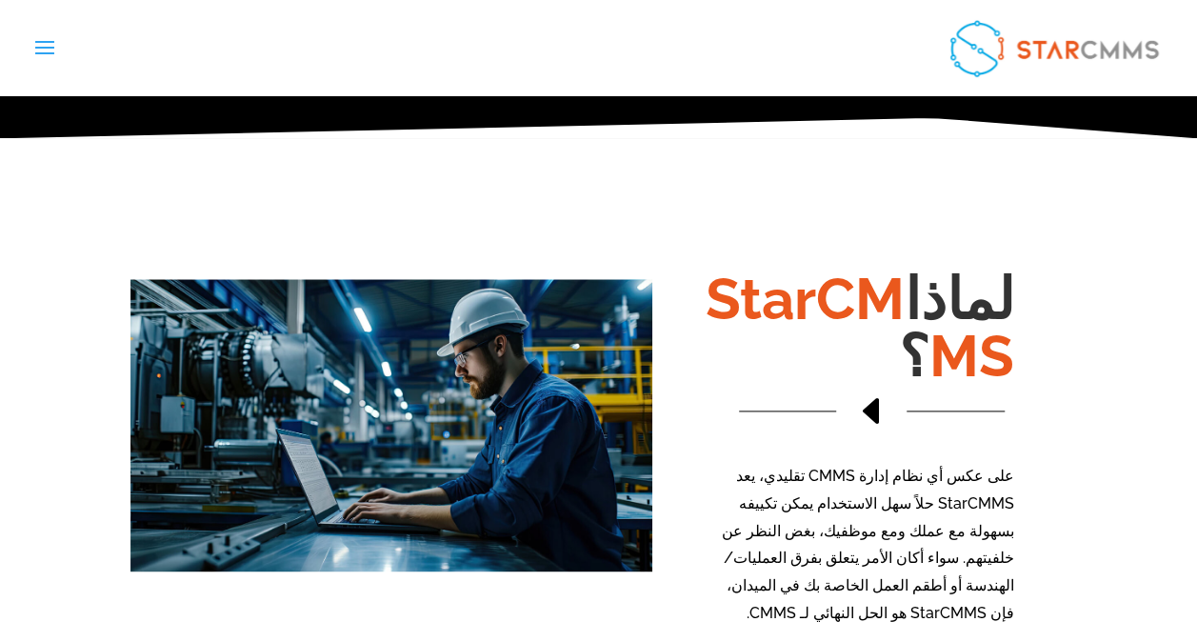
scroll to position [952, 0]
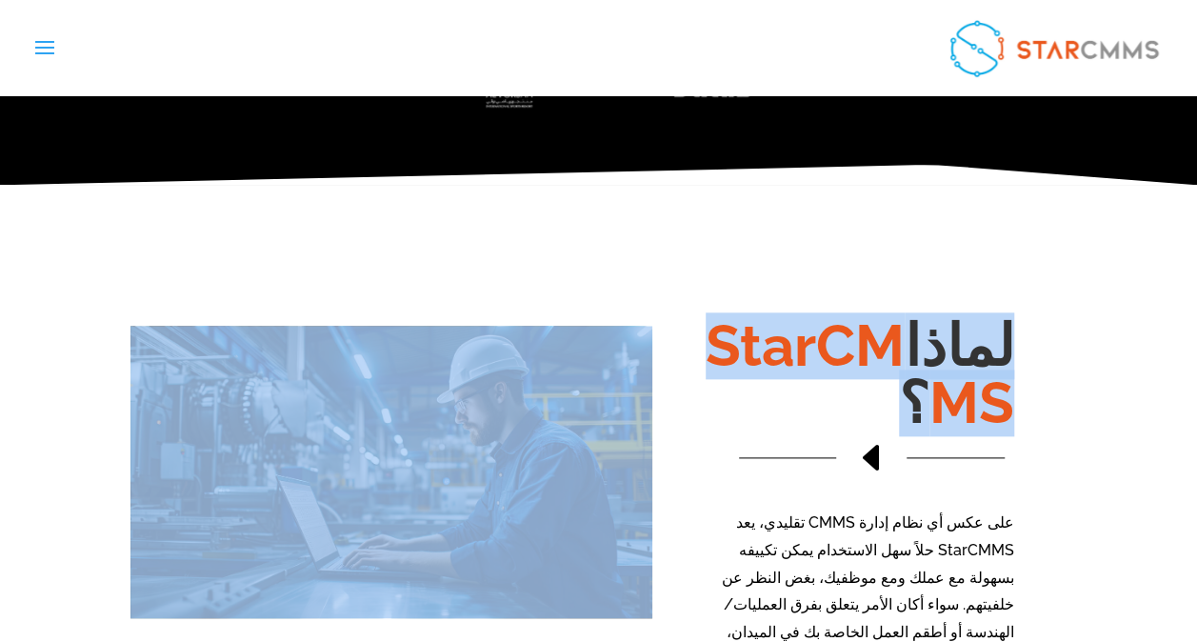
drag, startPoint x: 1038, startPoint y: 453, endPoint x: 655, endPoint y: 495, distance: 385.1
click at [655, 495] on div "لماذا StarCMMS ؟ D على عكس أي نظام إدارة CMMS تقليدي، يعد StarCMMS حلاً سهل الا…" at bounding box center [598, 474] width 1197 height 485
drag, startPoint x: 655, startPoint y: 495, endPoint x: 954, endPoint y: 440, distance: 304.1
click at [954, 440] on div "D" at bounding box center [871, 457] width 284 height 50
